Goal: Transaction & Acquisition: Download file/media

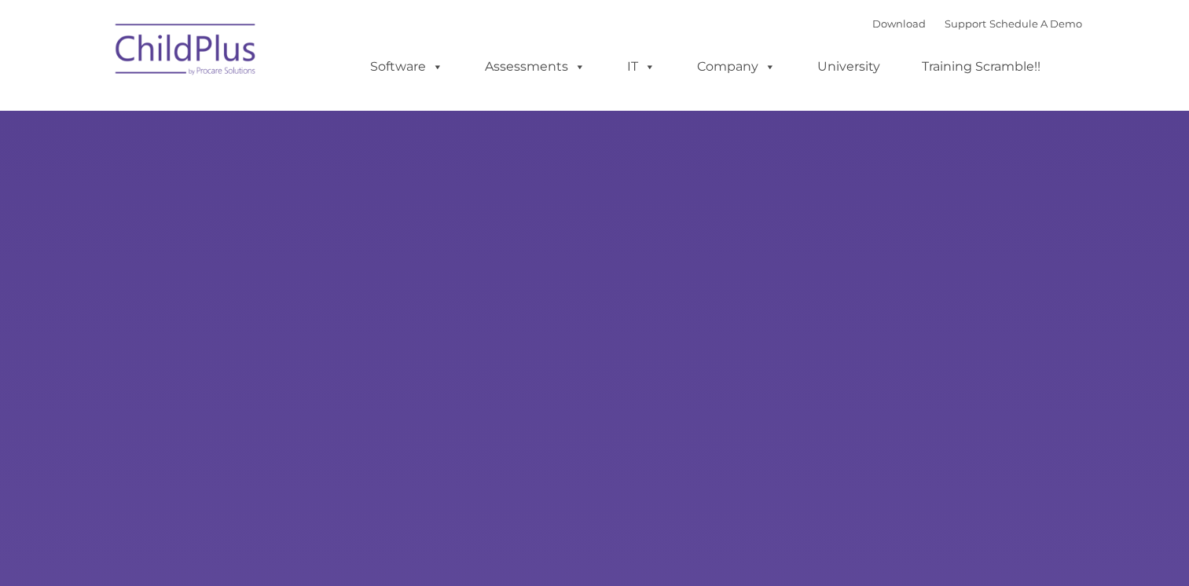
type input ""
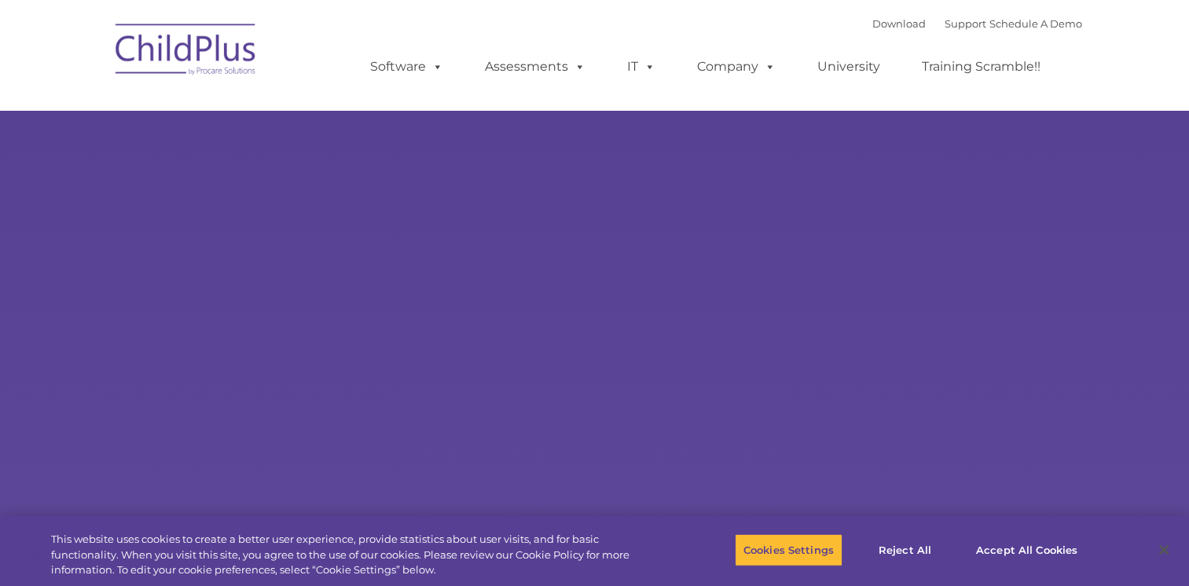
select select "MEDIUM"
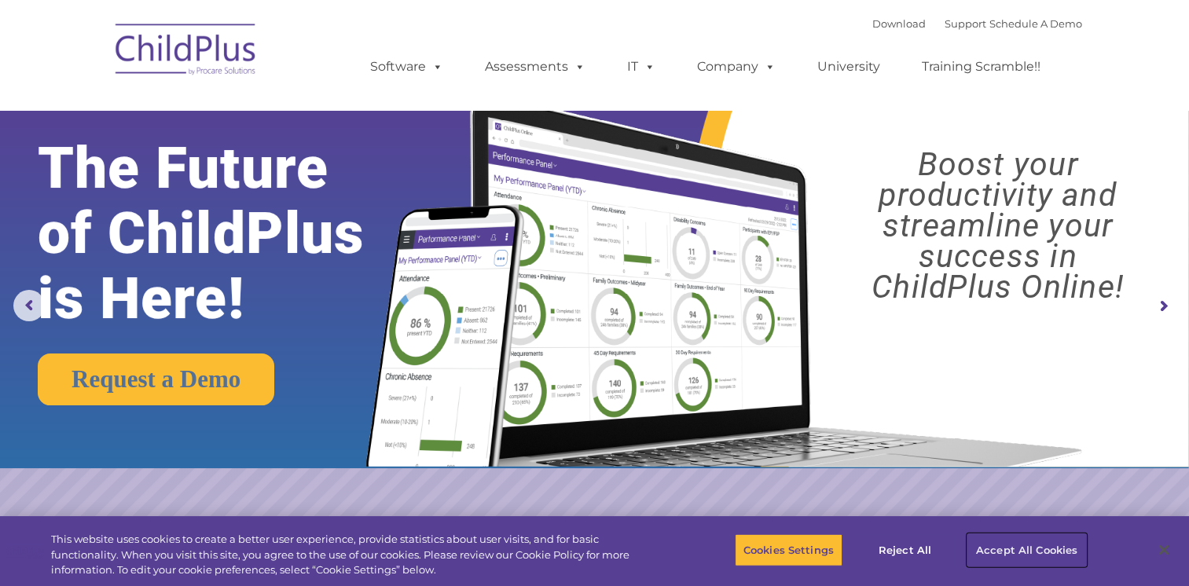
click at [1036, 543] on button "Accept All Cookies" at bounding box center [1026, 550] width 119 height 33
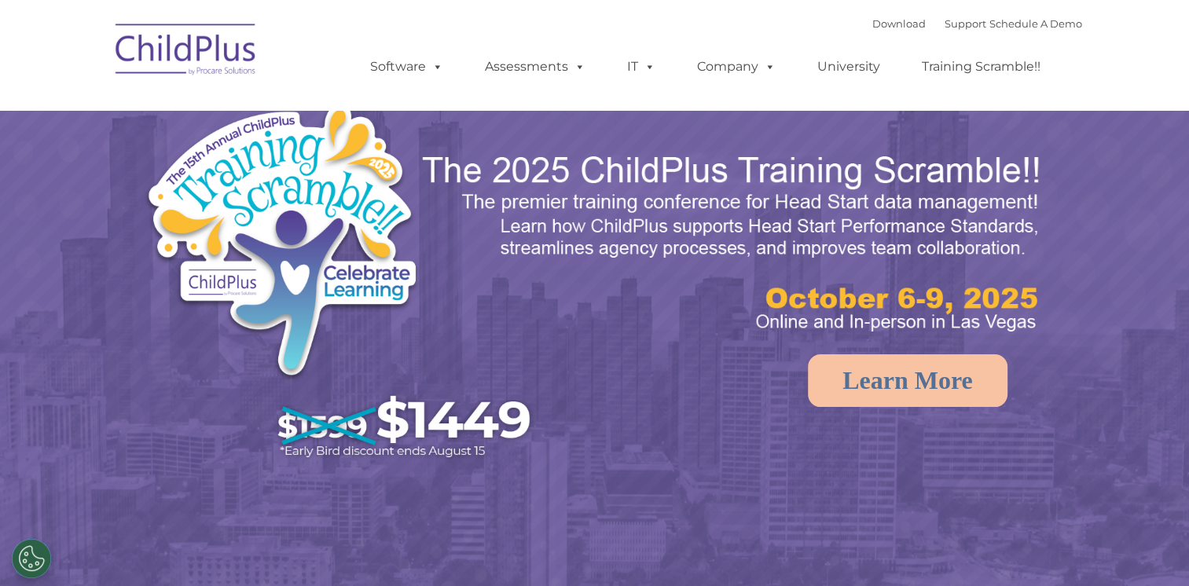
select select "MEDIUM"
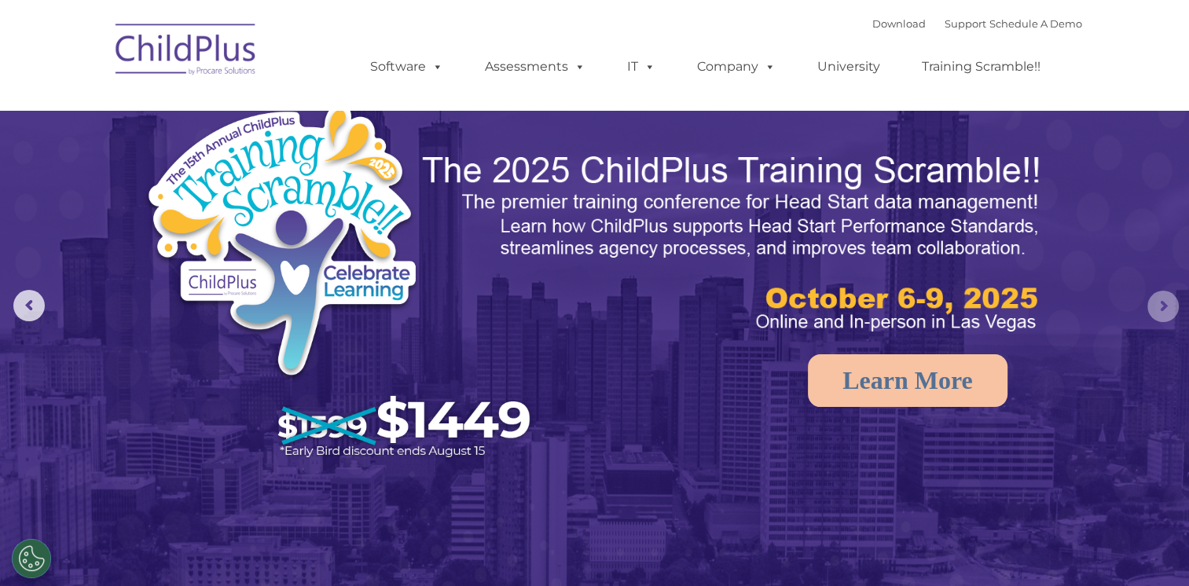
click at [1163, 306] on rs-arrow at bounding box center [1162, 306] width 31 height 31
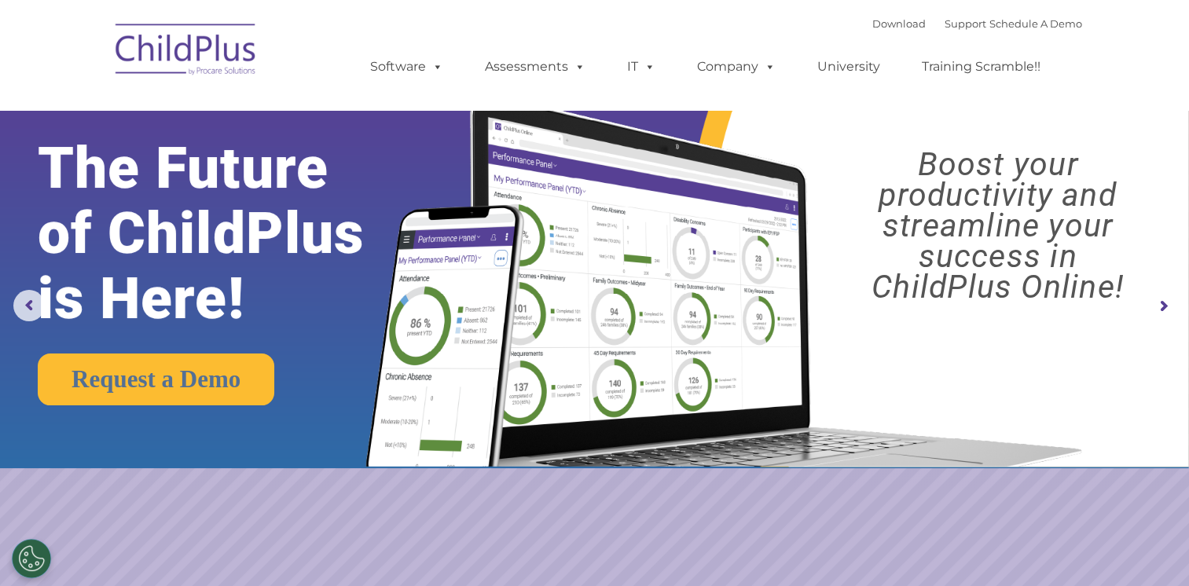
click at [1163, 306] on rs-arrow at bounding box center [1162, 306] width 31 height 31
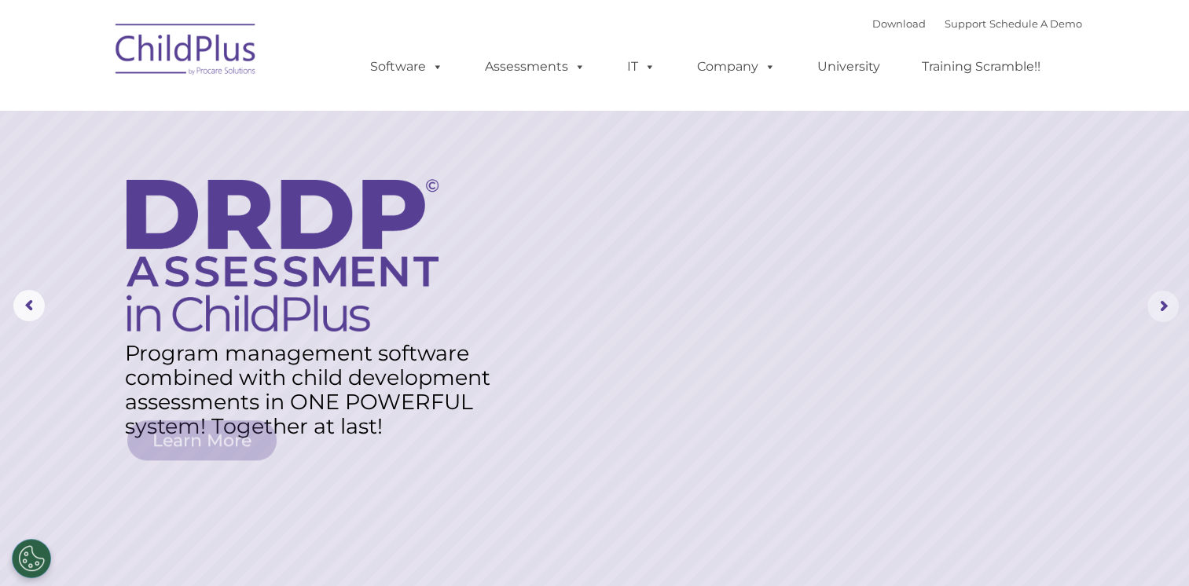
click at [1163, 306] on rs-arrow at bounding box center [1162, 306] width 31 height 31
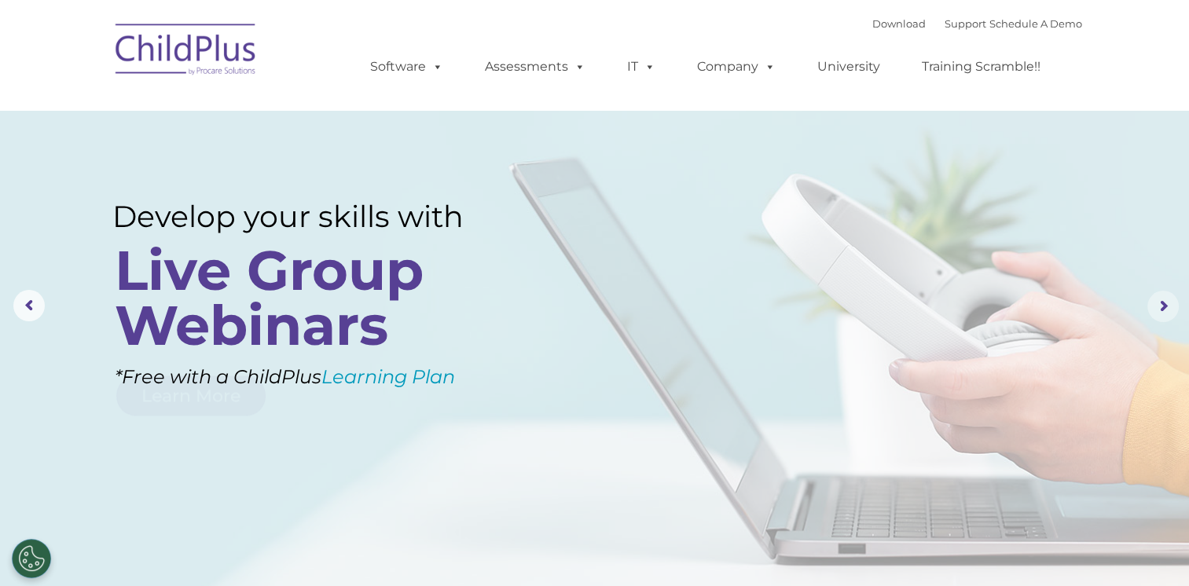
click at [1163, 306] on rs-arrow at bounding box center [1162, 306] width 31 height 31
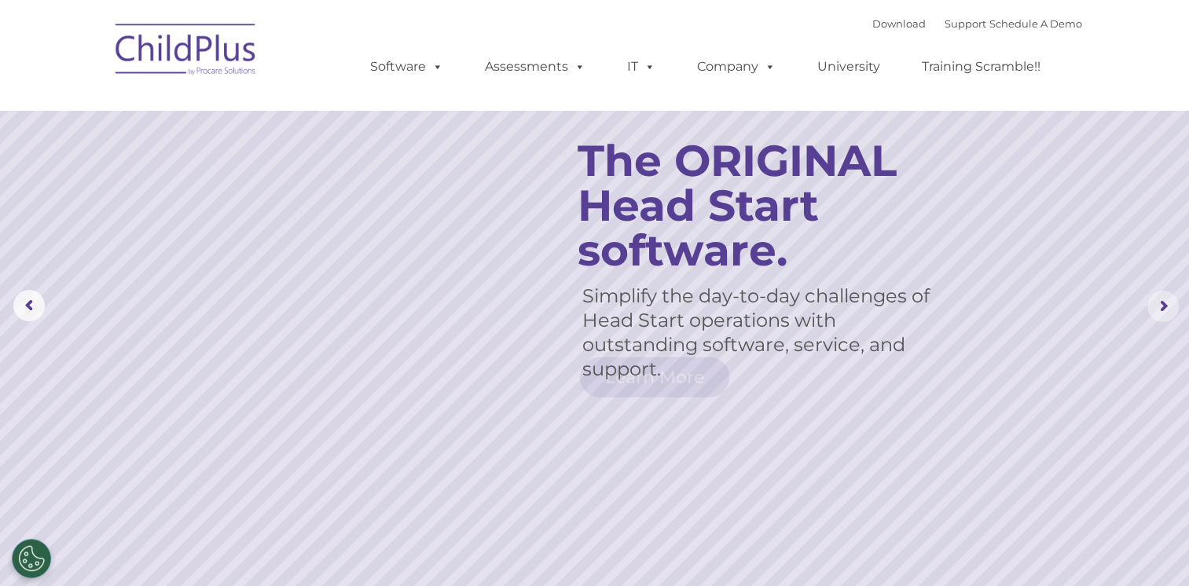
click at [1163, 306] on rs-arrow at bounding box center [1162, 306] width 31 height 31
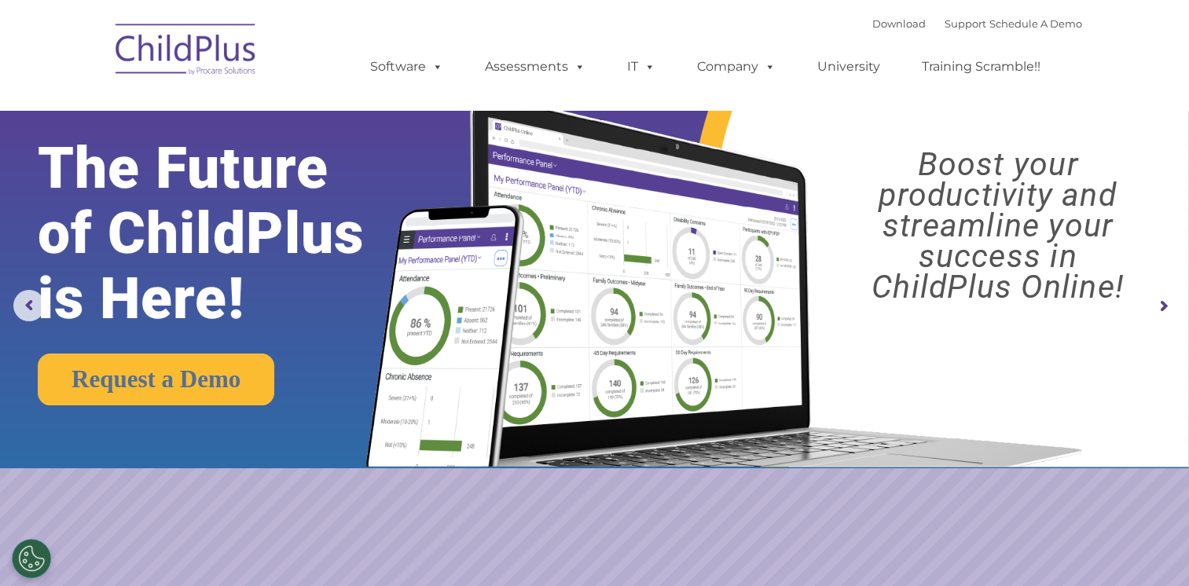
click at [207, 53] on img at bounding box center [186, 52] width 157 height 79
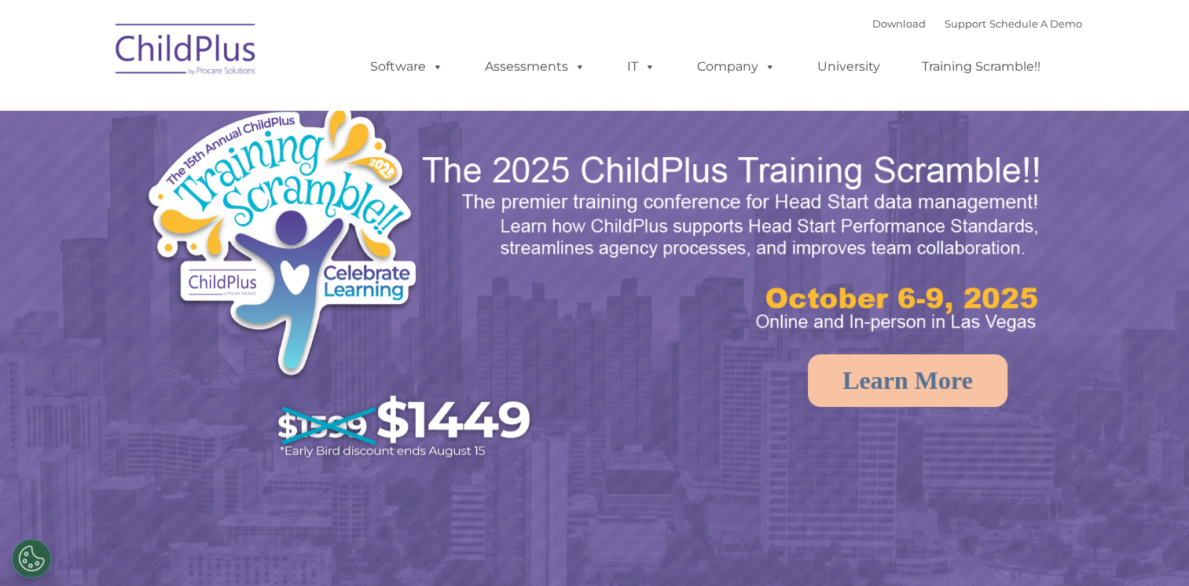
select select "MEDIUM"
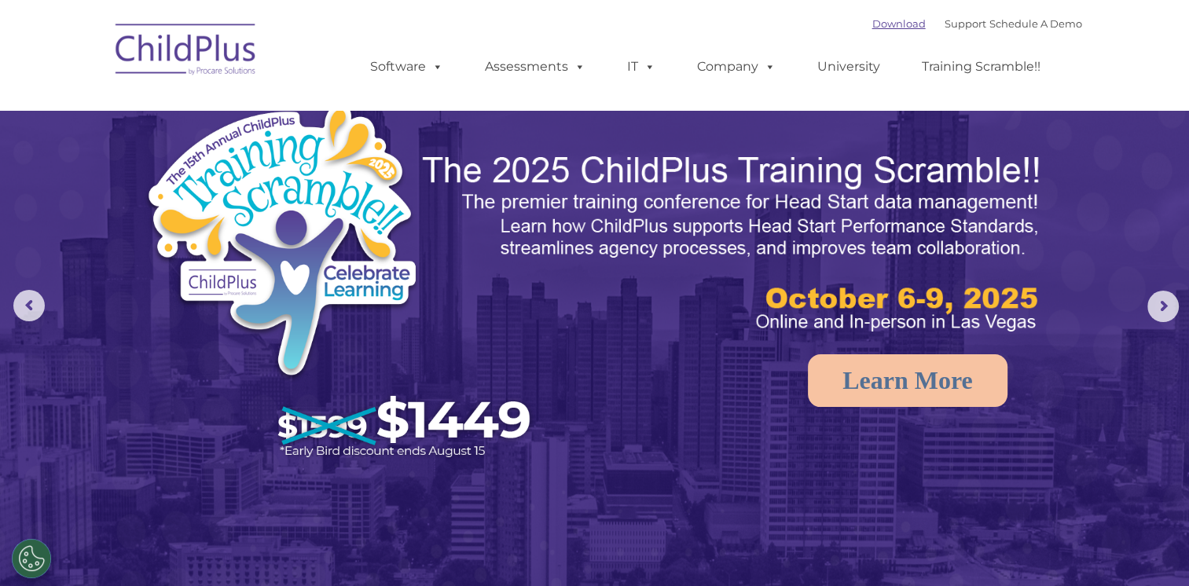
click at [872, 22] on link "Download" at bounding box center [898, 23] width 53 height 13
